Goal: Task Accomplishment & Management: Complete application form

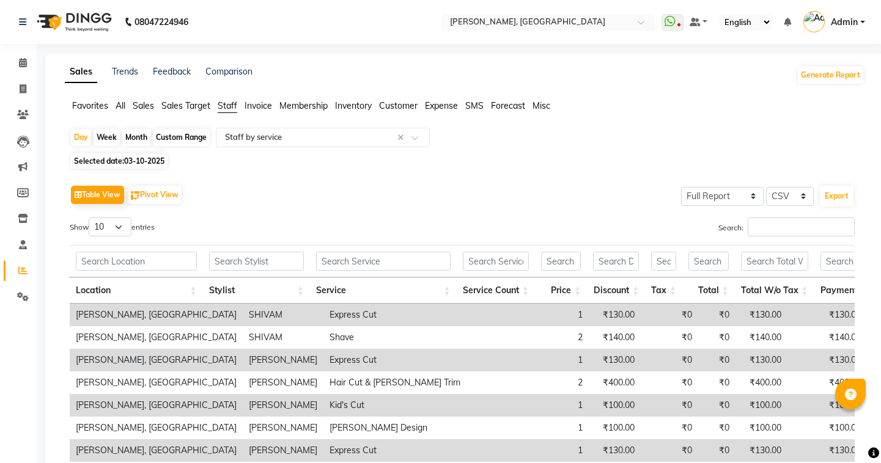
select select "full_report"
select select "csv"
click at [23, 86] on icon at bounding box center [23, 88] width 7 height 9
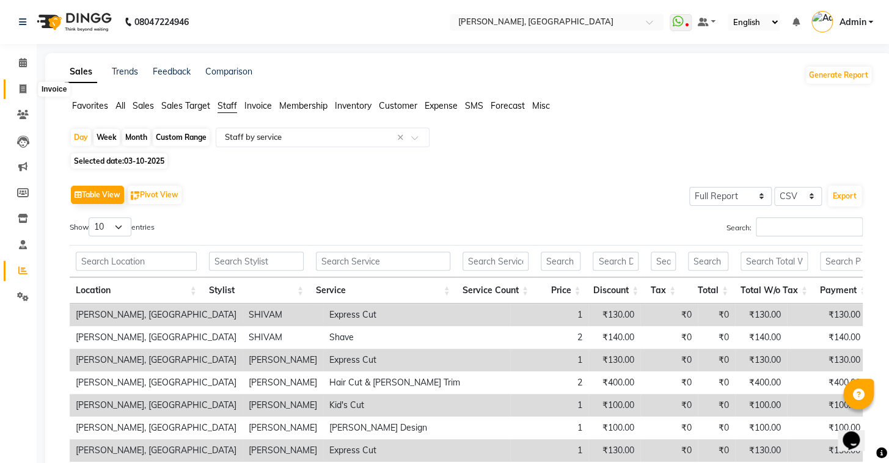
select select "8667"
select select "service"
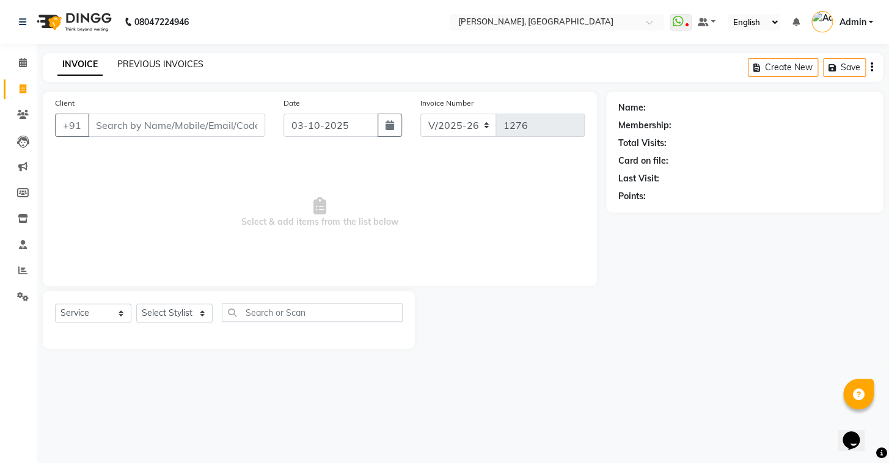
click at [129, 65] on link "PREVIOUS INVOICES" at bounding box center [160, 64] width 86 height 11
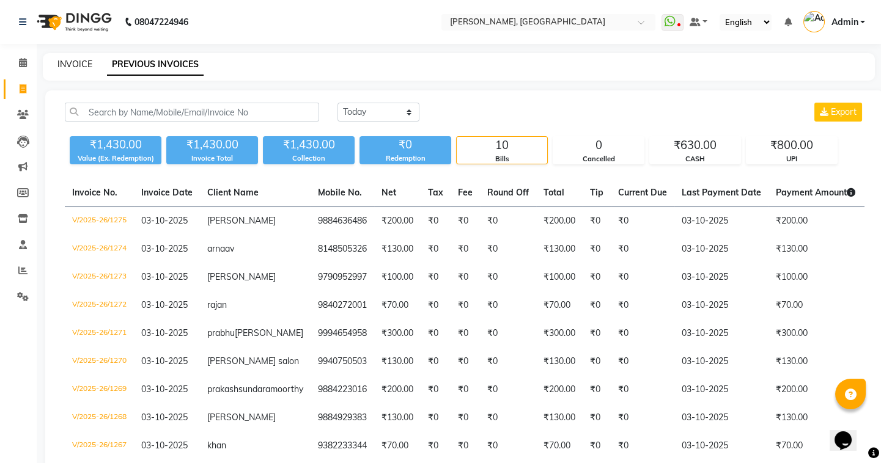
click at [87, 61] on link "INVOICE" at bounding box center [74, 64] width 35 height 11
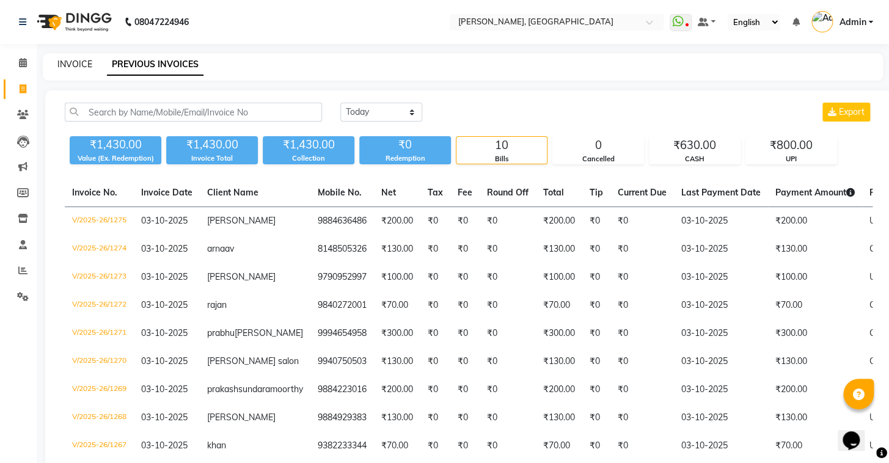
select select "service"
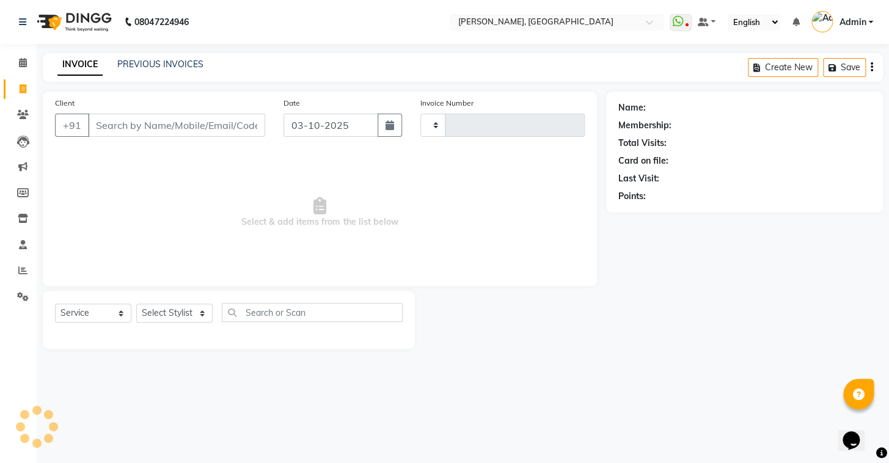
type input "1276"
select select "8667"
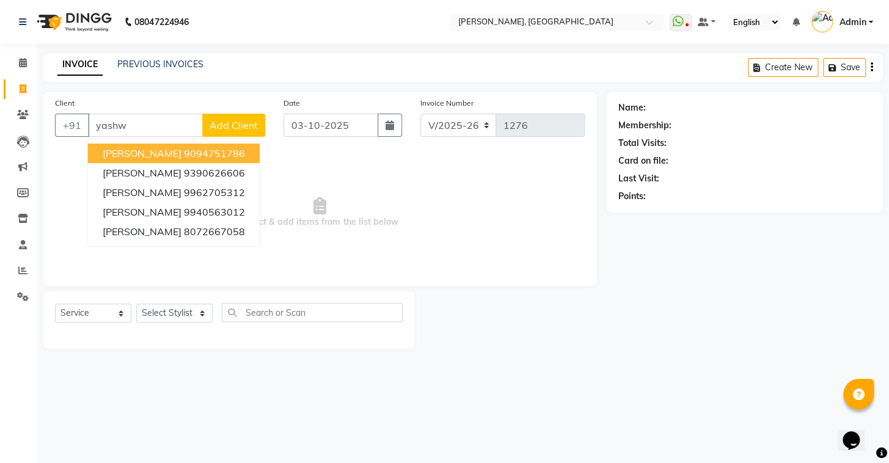
type input "yashwa"
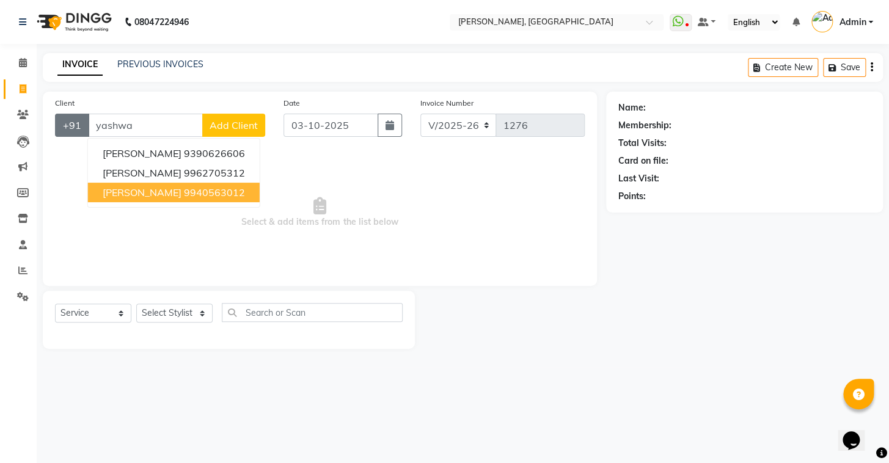
drag, startPoint x: 134, startPoint y: 130, endPoint x: 84, endPoint y: 128, distance: 50.1
click at [82, 128] on div "+91 yashwa YASHWANTH 9390626606 yashwant 9962705312 yashwanth 9940563012 Add Cl…" at bounding box center [160, 125] width 210 height 23
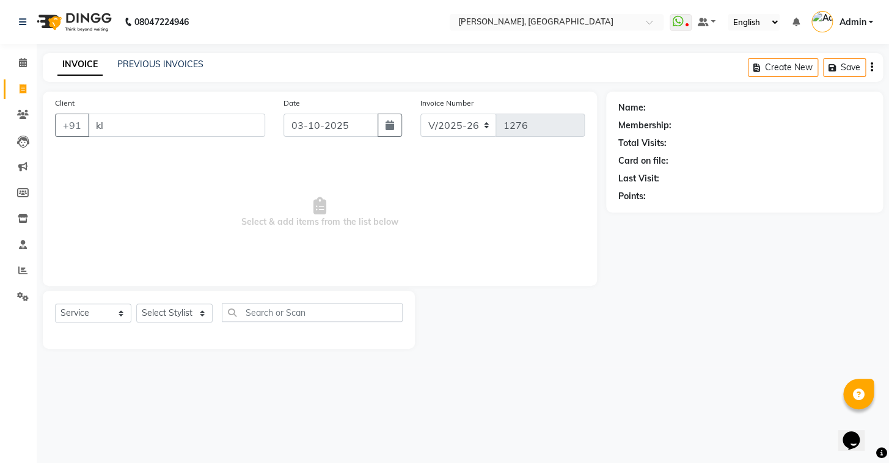
type input "k"
type input "9498027830"
click at [243, 128] on span "Add Client" at bounding box center [234, 125] width 48 height 12
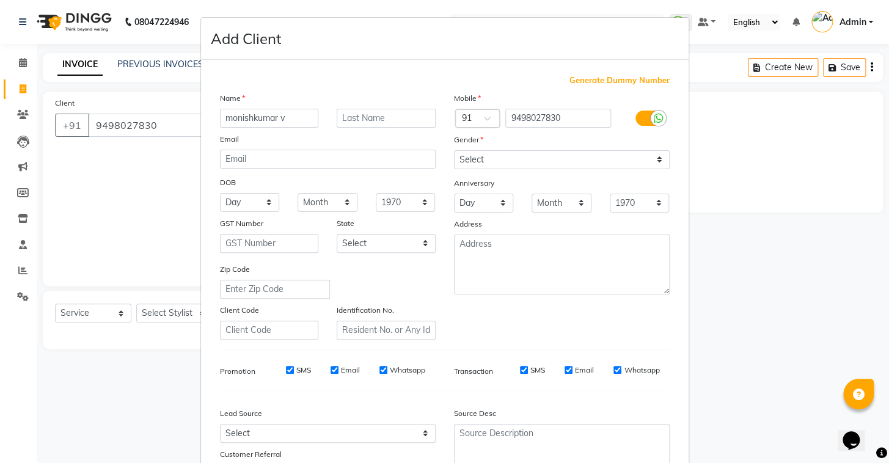
type input "monishkumar v"
click at [507, 162] on select "Select Male Female Other Prefer Not To Say" at bounding box center [562, 159] width 216 height 19
select select "male"
click at [454, 150] on select "Select Male Female Other Prefer Not To Say" at bounding box center [562, 159] width 216 height 19
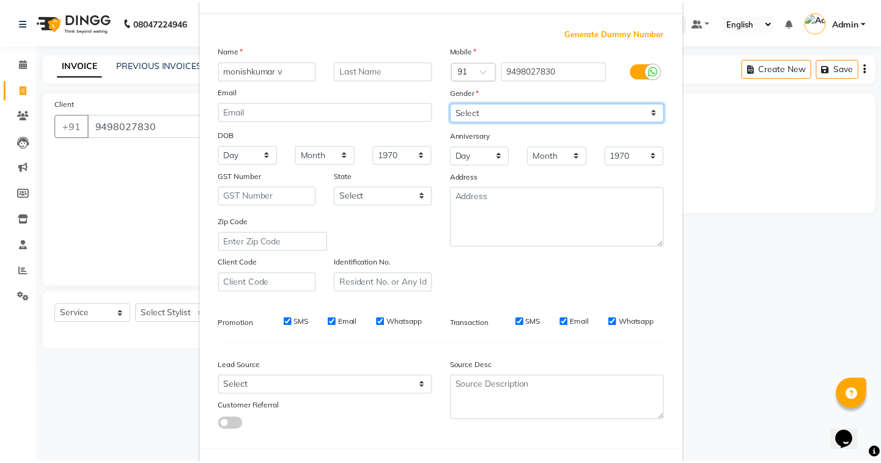
scroll to position [104, 0]
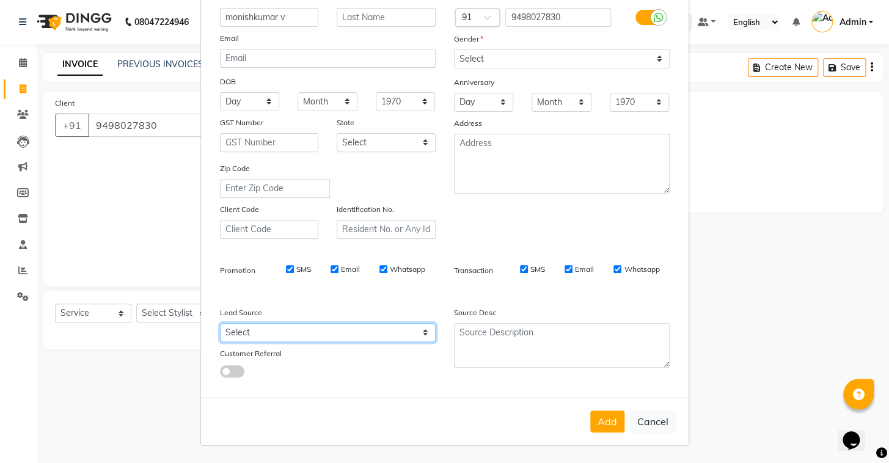
click at [399, 334] on select "Select Walk-in Referral Internet Friend Word of Mouth Advertisement Facebook Ju…" at bounding box center [328, 332] width 216 height 19
select select "56329"
click at [220, 323] on select "Select Walk-in Referral Internet Friend Word of Mouth Advertisement Facebook Ju…" at bounding box center [328, 332] width 216 height 19
click at [602, 422] on button "Add" at bounding box center [607, 422] width 34 height 22
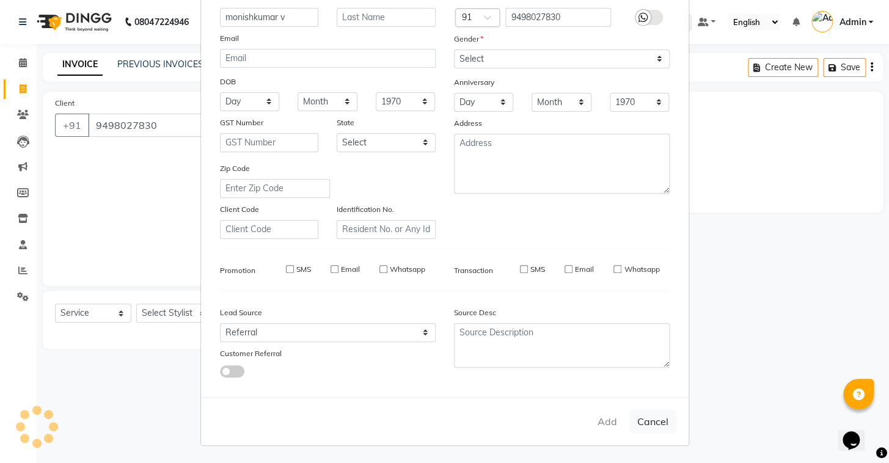
select select
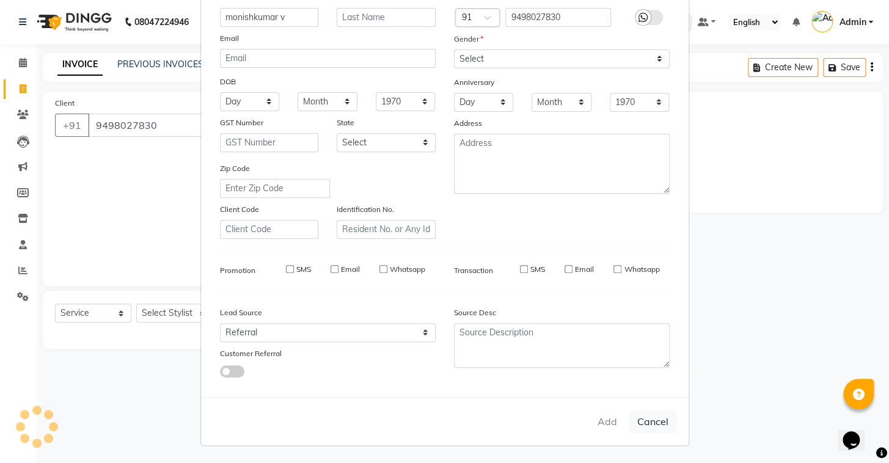
select select
checkbox input "false"
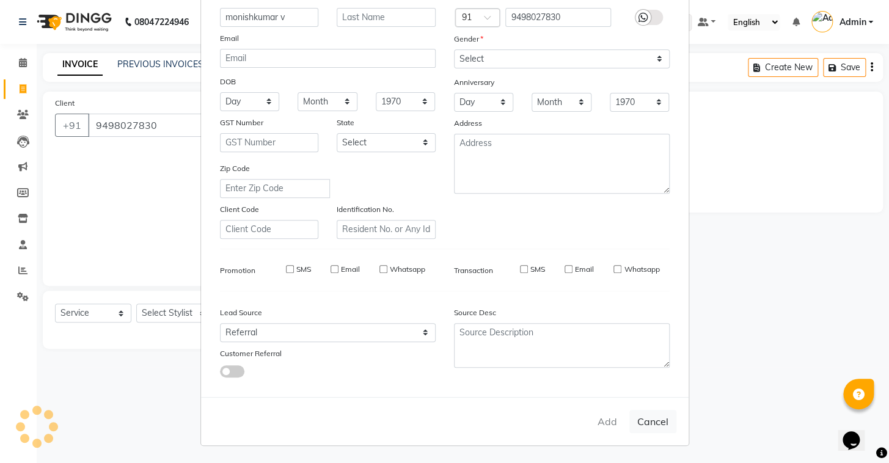
checkbox input "false"
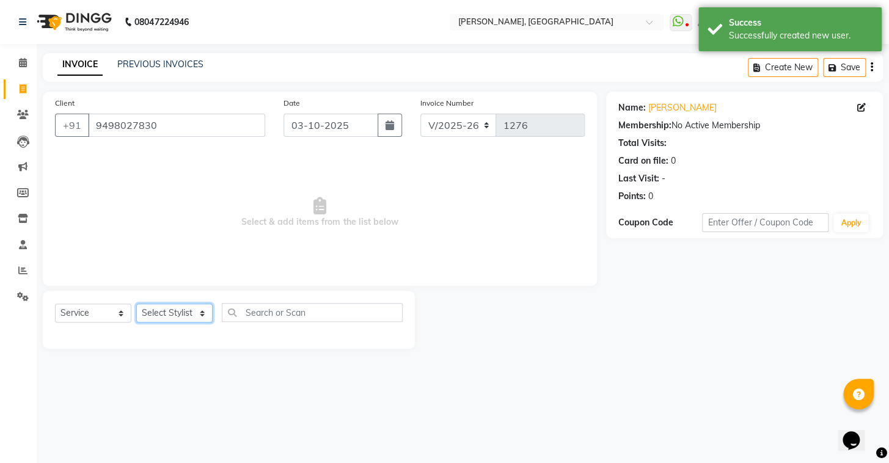
click at [201, 318] on select "Select Stylist Admin AMEER AHMAD MOHAMMED NAVAJISH MOHAMMED SANIR SHIVAM" at bounding box center [174, 313] width 76 height 19
select select "87511"
click at [136, 304] on select "Select Stylist Admin AMEER AHMAD MOHAMMED NAVAJISH MOHAMMED SANIR SHIVAM" at bounding box center [174, 313] width 76 height 19
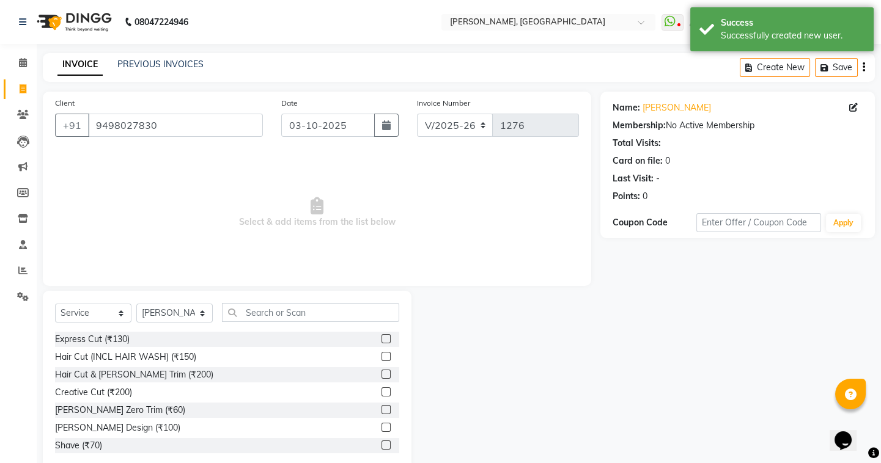
click at [381, 378] on label at bounding box center [385, 374] width 9 height 9
click at [381, 378] on input "checkbox" at bounding box center [385, 375] width 8 height 8
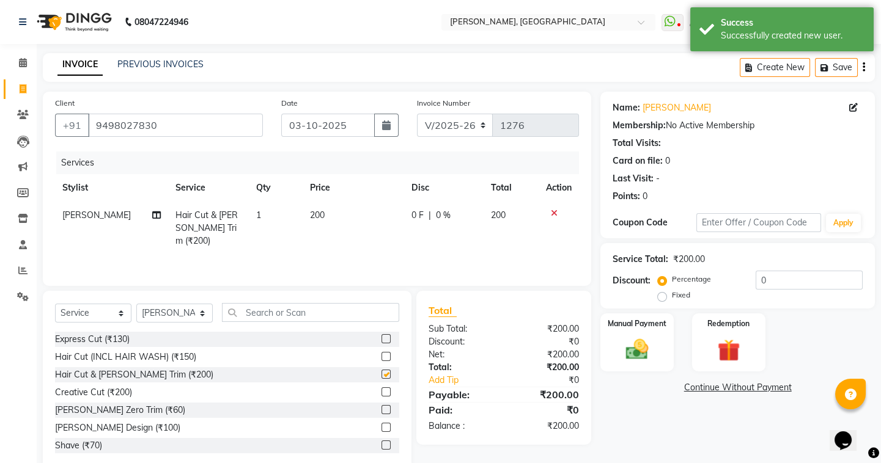
checkbox input "false"
click at [661, 344] on div "Manual Payment" at bounding box center [637, 342] width 76 height 61
click at [700, 389] on span "UPI" at bounding box center [698, 388] width 19 height 14
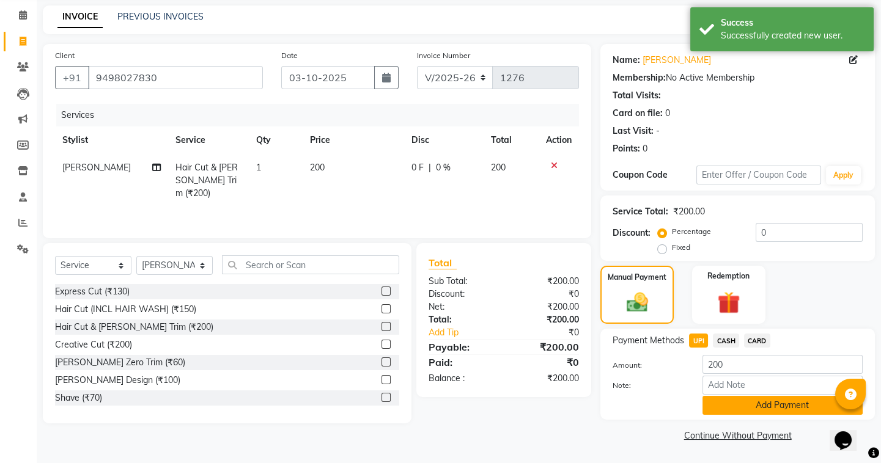
click at [756, 410] on button "Add Payment" at bounding box center [782, 405] width 160 height 19
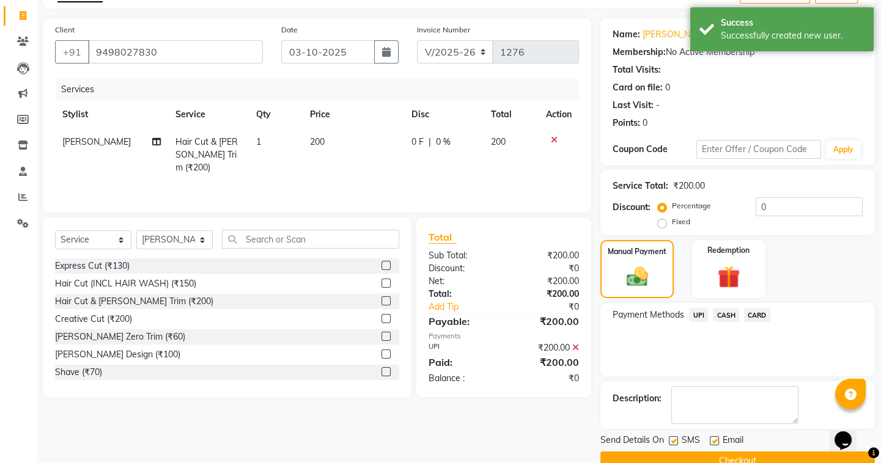
scroll to position [98, 0]
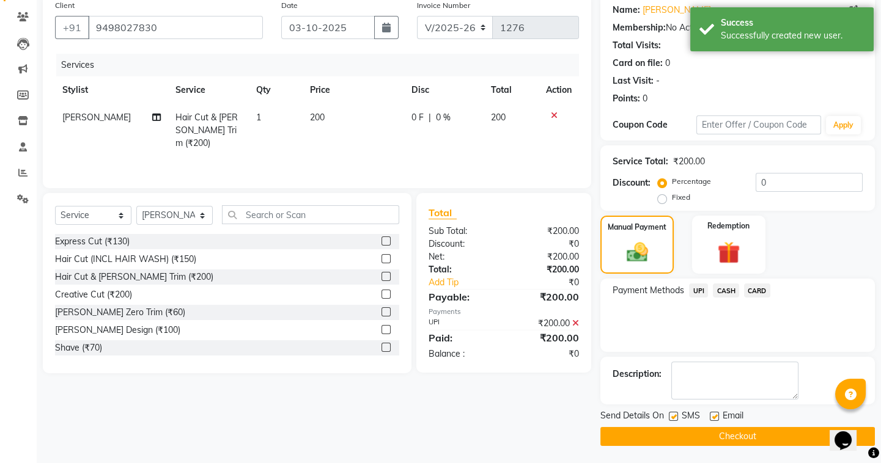
click at [696, 428] on button "Checkout" at bounding box center [737, 436] width 274 height 19
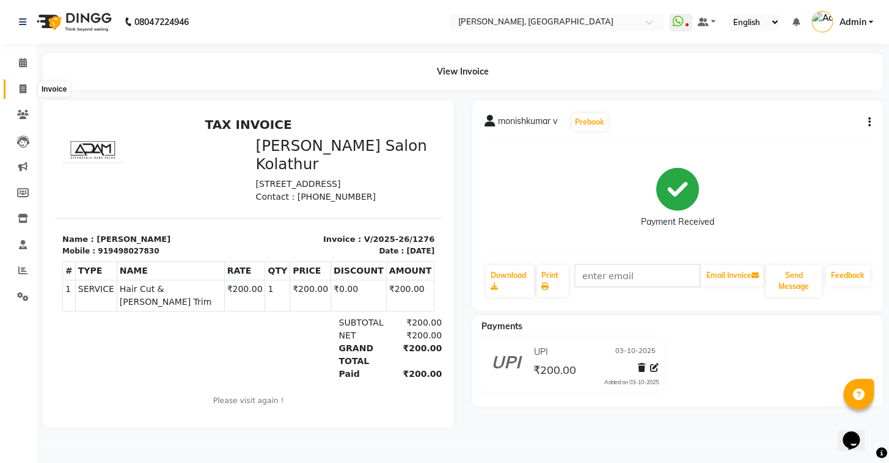
click at [20, 88] on icon at bounding box center [23, 88] width 7 height 9
select select "8667"
select select "service"
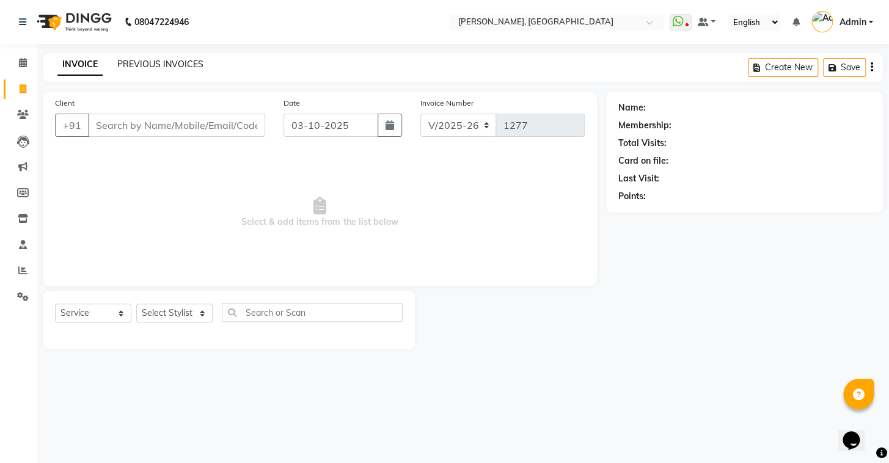
click at [153, 61] on link "PREVIOUS INVOICES" at bounding box center [160, 64] width 86 height 11
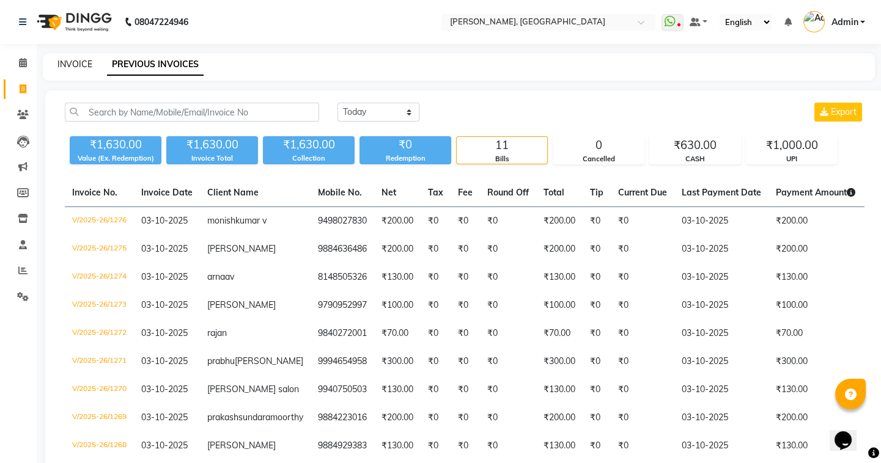
click at [89, 62] on link "INVOICE" at bounding box center [74, 64] width 35 height 11
select select "service"
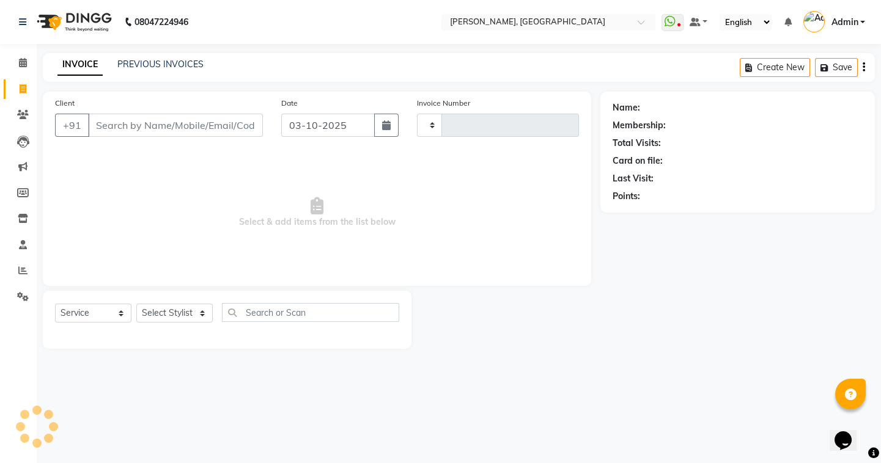
type input "1277"
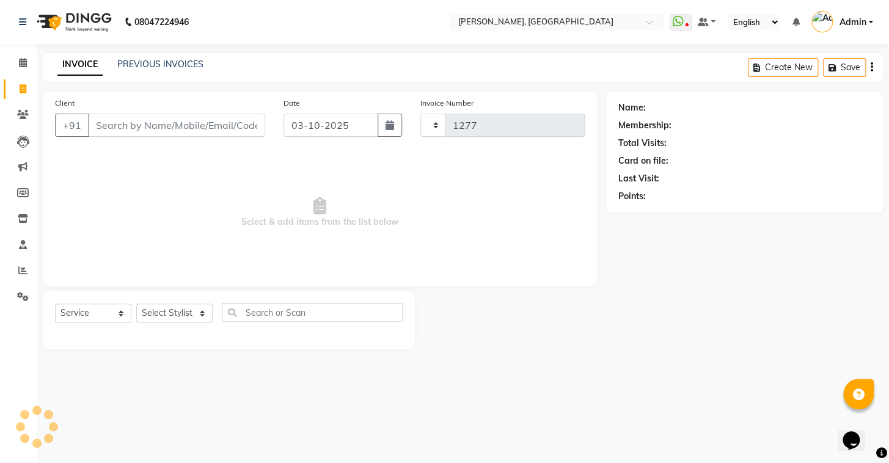
select select "8667"
click at [141, 61] on link "PREVIOUS INVOICES" at bounding box center [160, 64] width 86 height 11
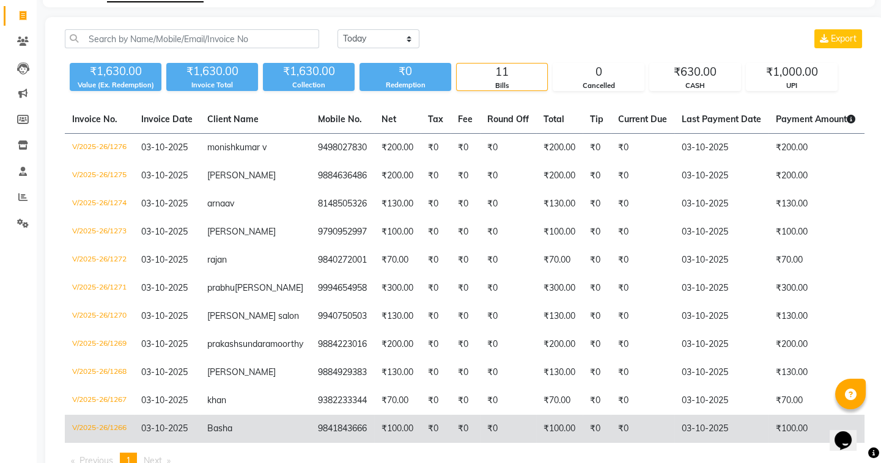
scroll to position [153, 0]
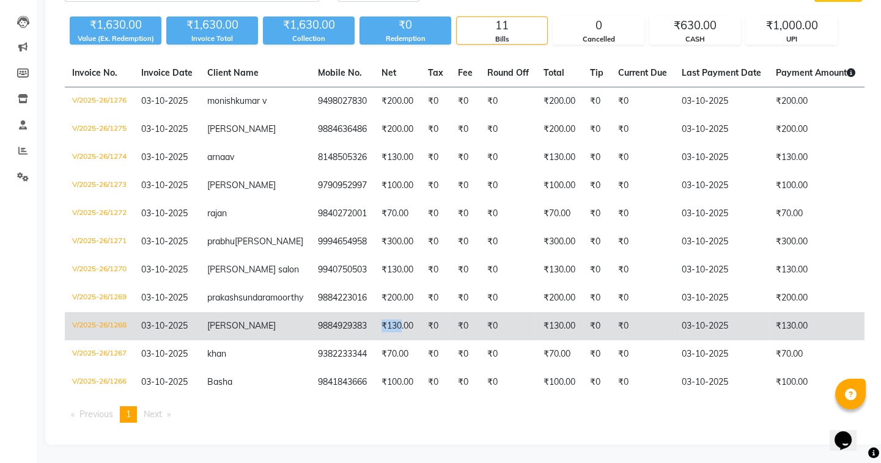
drag, startPoint x: 374, startPoint y: 317, endPoint x: 355, endPoint y: 322, distance: 19.6
click at [374, 322] on td "₹130.00" at bounding box center [397, 326] width 46 height 28
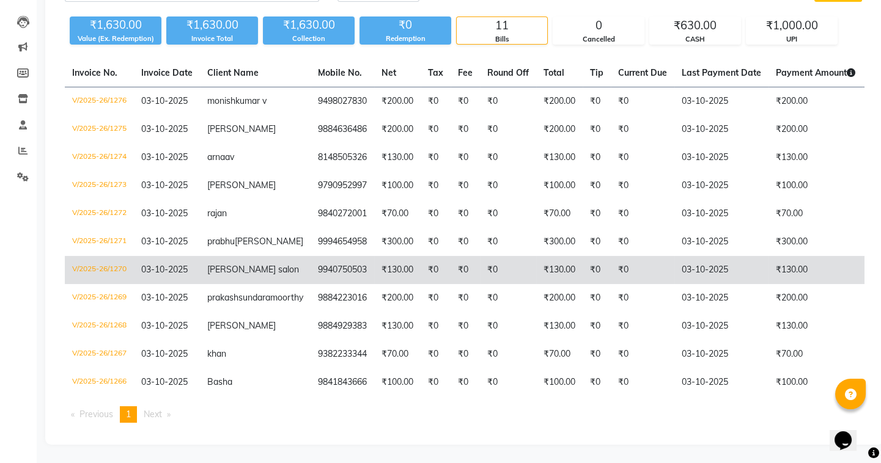
click at [374, 256] on td "₹130.00" at bounding box center [397, 270] width 46 height 28
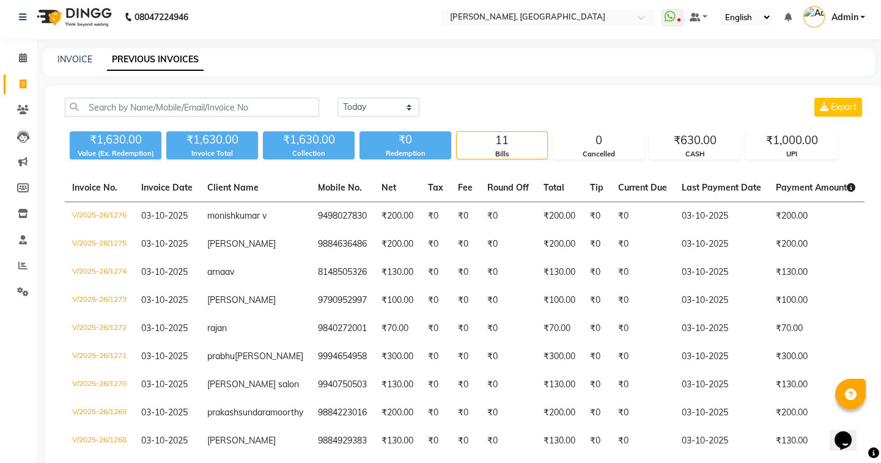
scroll to position [0, 0]
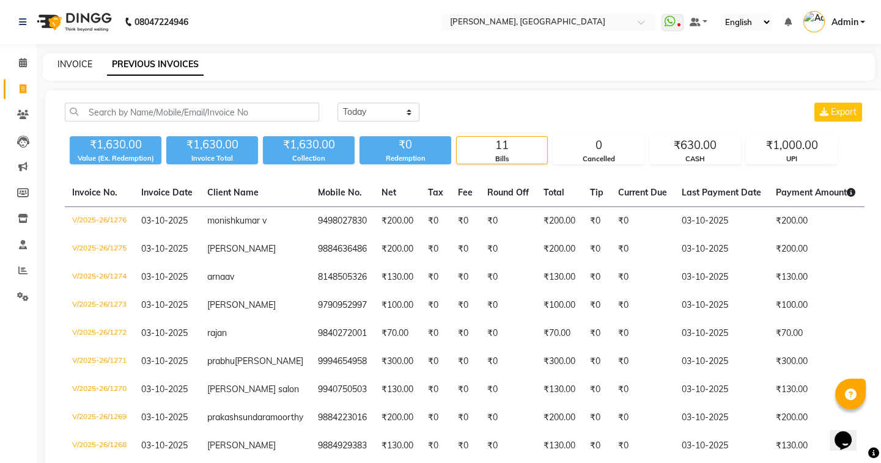
click at [81, 59] on link "INVOICE" at bounding box center [74, 64] width 35 height 11
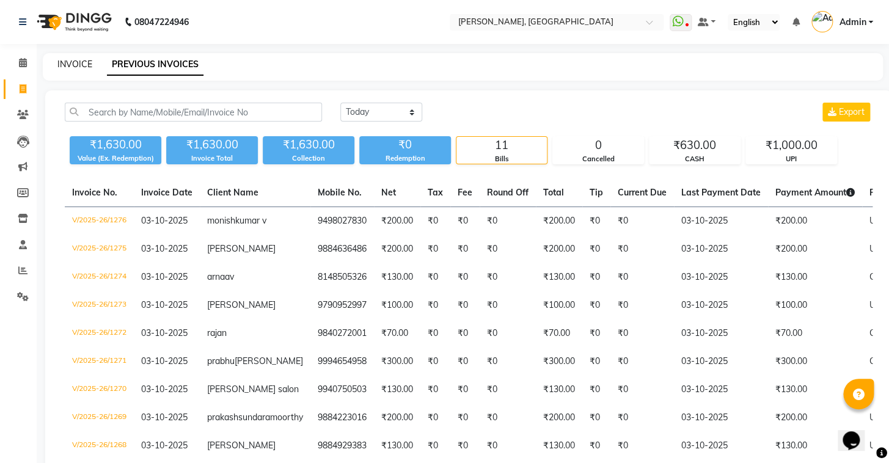
select select "8667"
select select "service"
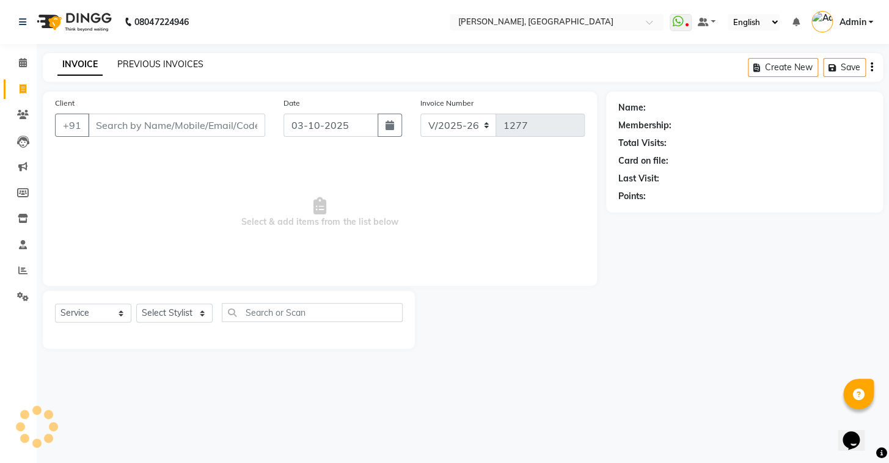
click at [136, 61] on link "PREVIOUS INVOICES" at bounding box center [160, 64] width 86 height 11
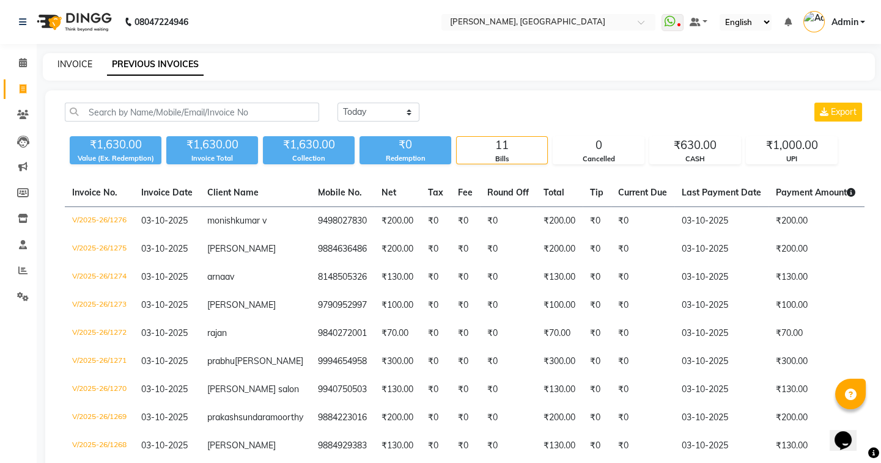
click at [78, 59] on link "INVOICE" at bounding box center [74, 64] width 35 height 11
select select "8667"
select select "service"
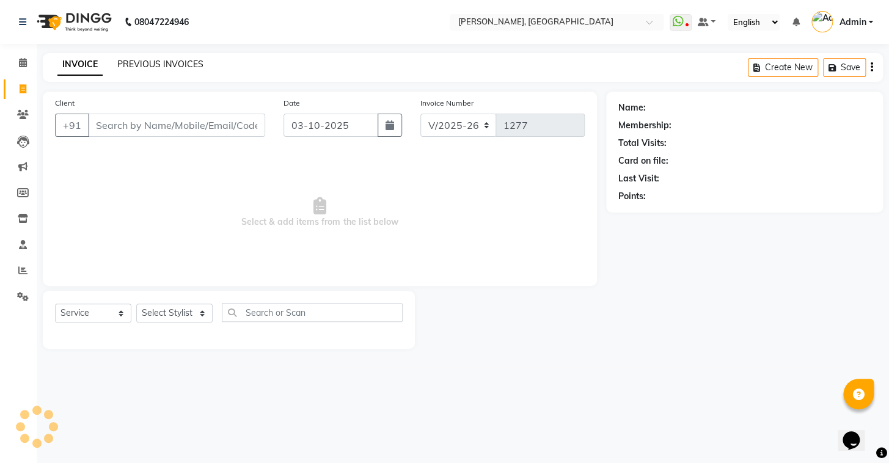
click at [134, 64] on link "PREVIOUS INVOICES" at bounding box center [160, 64] width 86 height 11
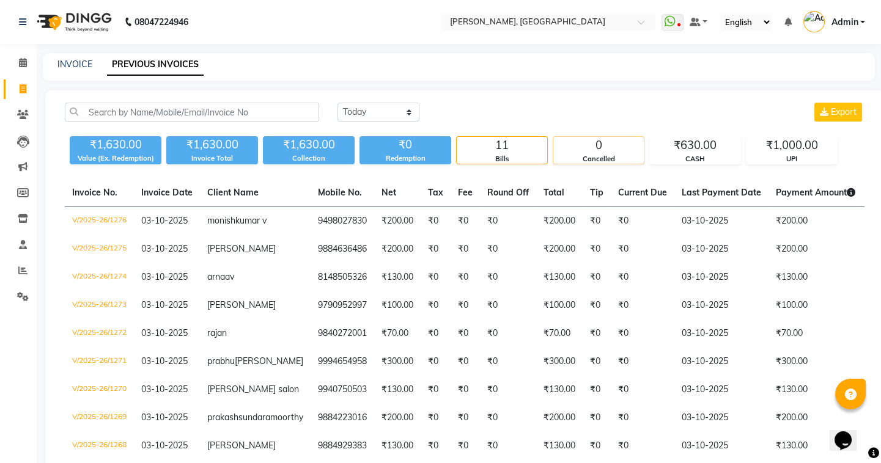
click at [575, 159] on div "Cancelled" at bounding box center [598, 159] width 90 height 10
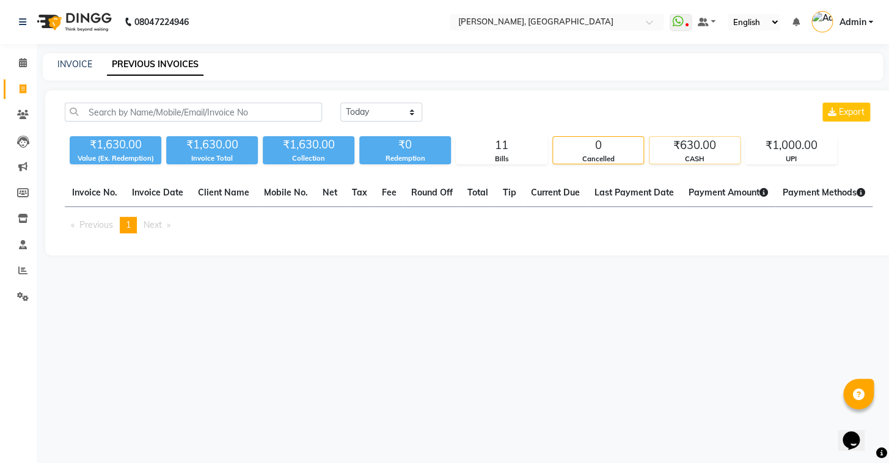
click at [672, 141] on div "₹630.00" at bounding box center [695, 145] width 90 height 17
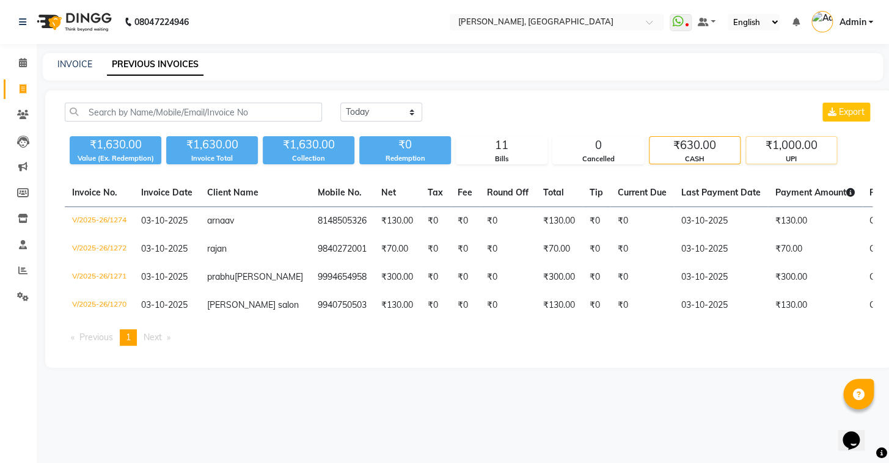
click at [773, 152] on div "₹1,000.00" at bounding box center [791, 145] width 90 height 17
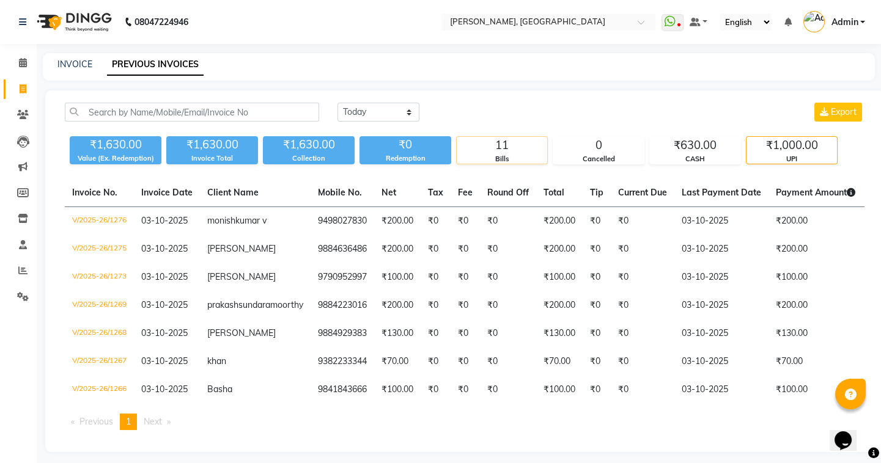
click at [481, 142] on div "11" at bounding box center [502, 145] width 90 height 17
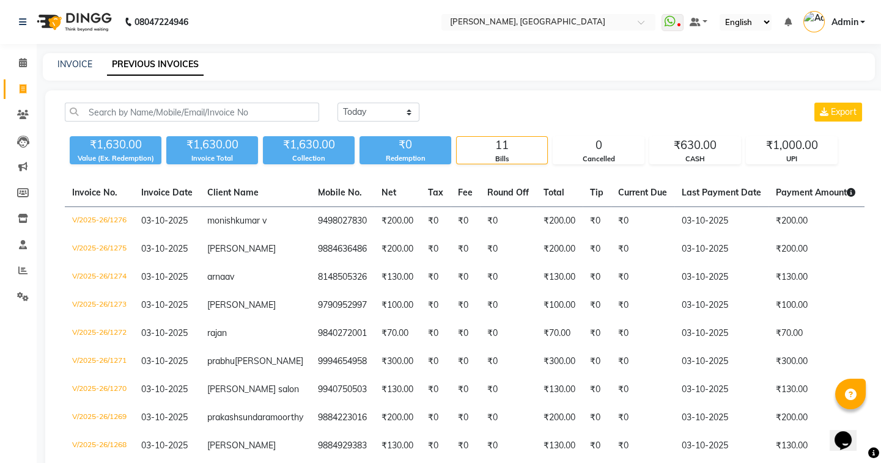
click at [92, 58] on div "INVOICE PREVIOUS INVOICES" at bounding box center [451, 64] width 817 height 13
click at [85, 58] on div "INVOICE" at bounding box center [74, 64] width 35 height 13
click at [83, 61] on link "INVOICE" at bounding box center [74, 64] width 35 height 11
select select "service"
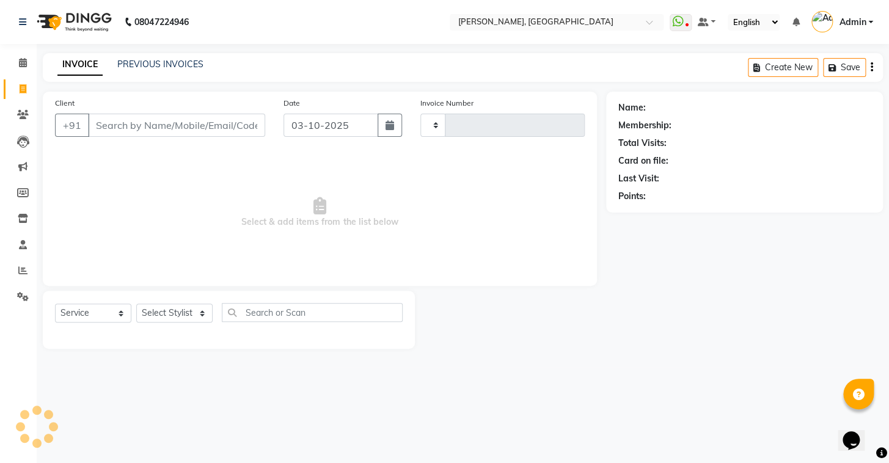
type input "1277"
select select "8667"
click at [156, 65] on link "PREVIOUS INVOICES" at bounding box center [160, 64] width 86 height 11
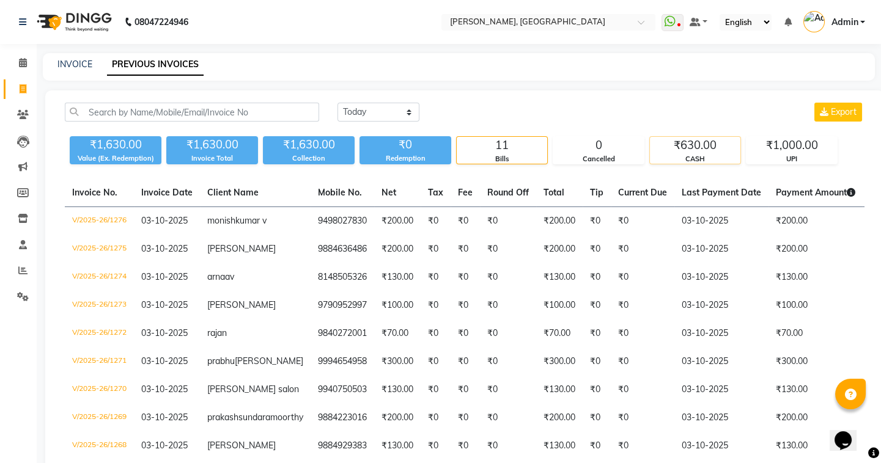
click at [689, 157] on div "CASH" at bounding box center [695, 159] width 90 height 10
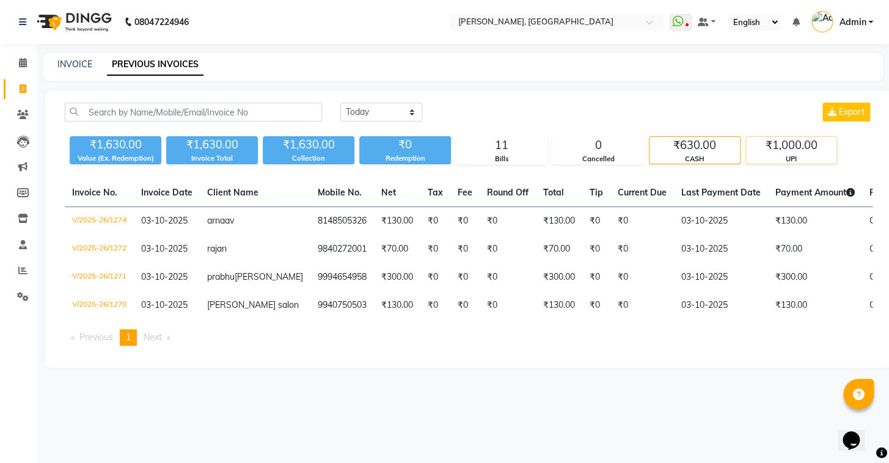
click at [773, 160] on div "UPI" at bounding box center [791, 159] width 90 height 10
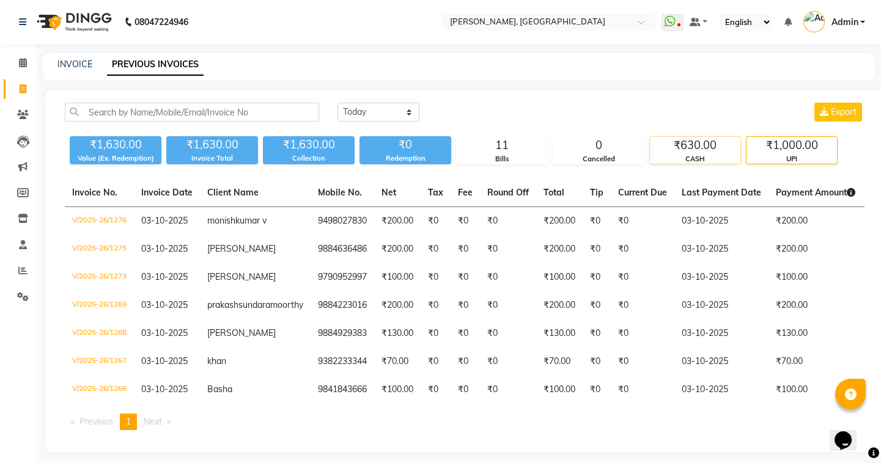
click at [708, 163] on div "CASH" at bounding box center [695, 159] width 90 height 10
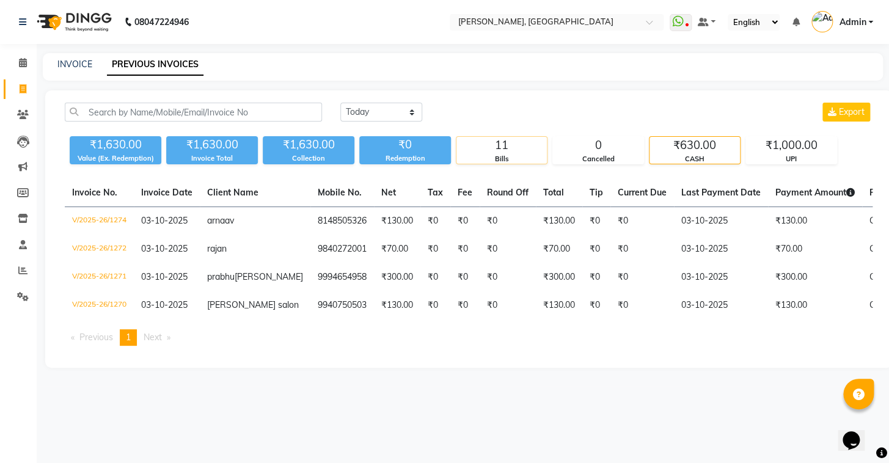
click at [526, 154] on div "Bills" at bounding box center [502, 159] width 90 height 10
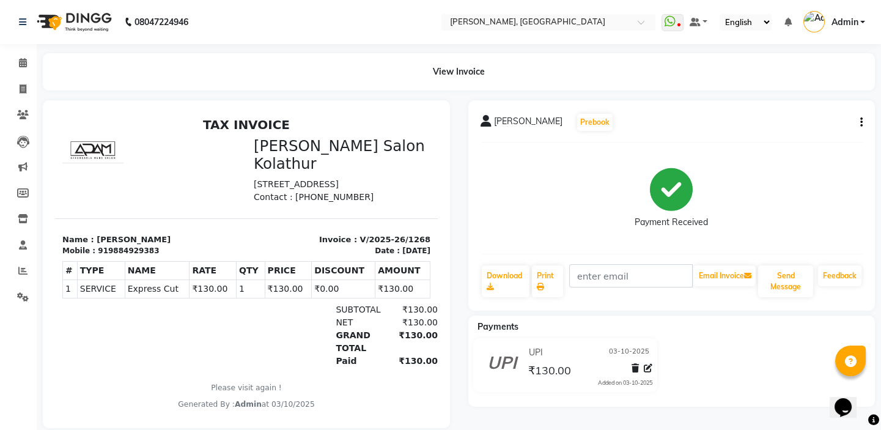
click at [86, 17] on img at bounding box center [73, 22] width 84 height 34
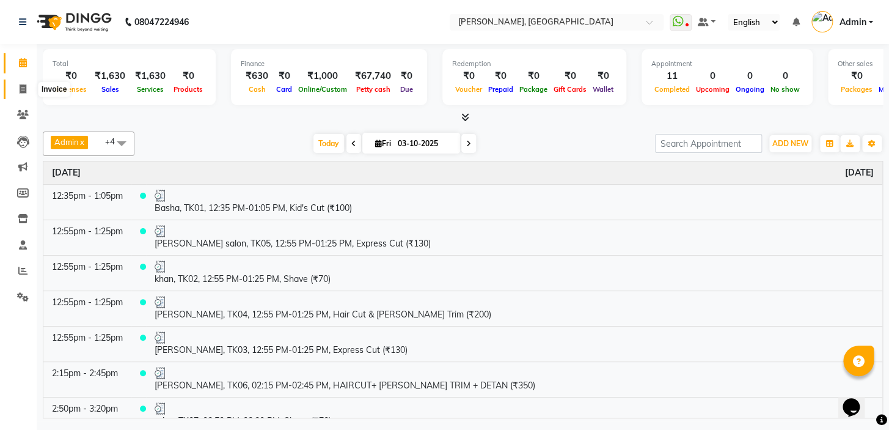
click at [24, 94] on span at bounding box center [22, 90] width 21 height 14
select select "8667"
select select "service"
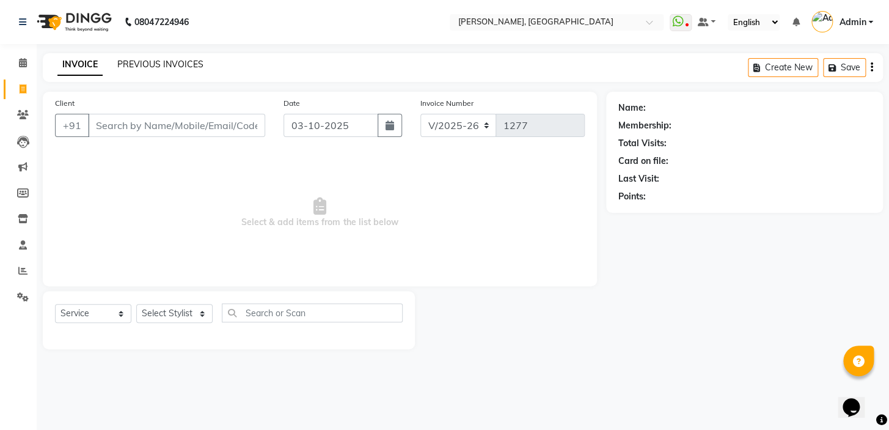
click at [132, 62] on link "PREVIOUS INVOICES" at bounding box center [160, 64] width 86 height 11
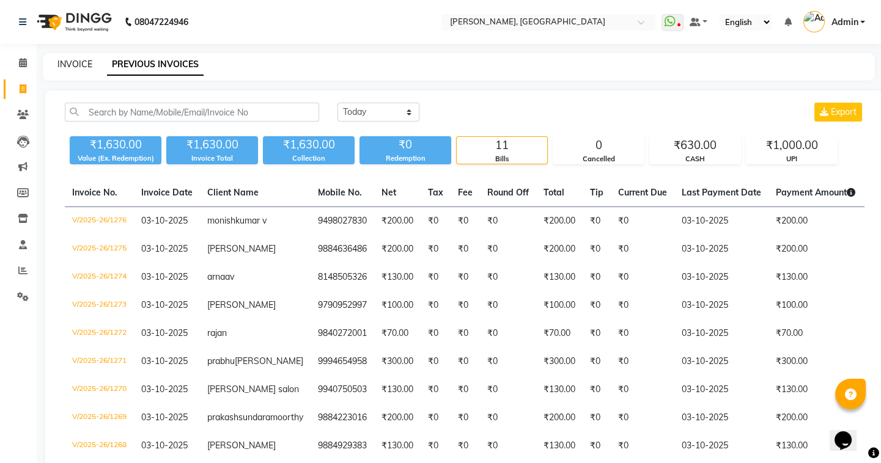
click at [79, 61] on link "INVOICE" at bounding box center [74, 64] width 35 height 11
select select "8667"
select select "service"
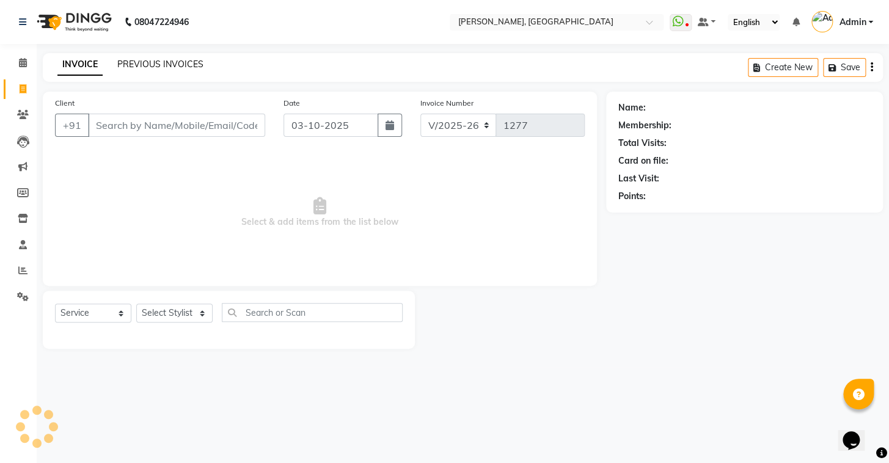
click at [119, 61] on link "PREVIOUS INVOICES" at bounding box center [160, 64] width 86 height 11
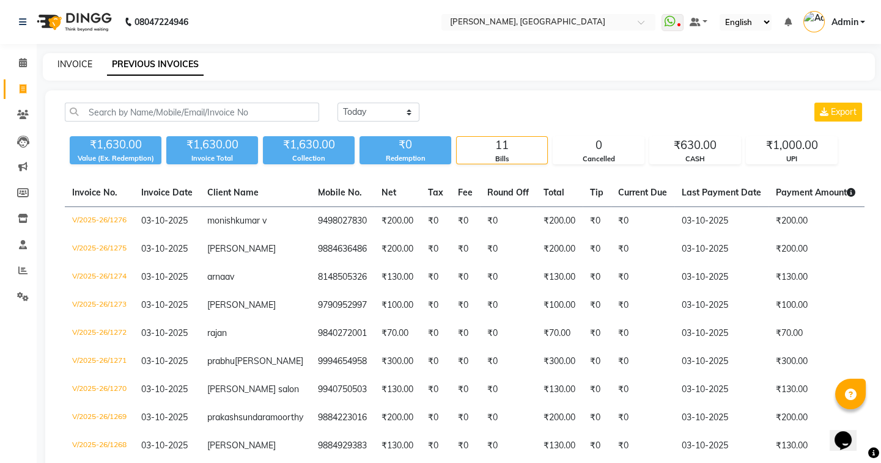
click at [73, 67] on link "INVOICE" at bounding box center [74, 64] width 35 height 11
select select "8667"
select select "service"
